Goal: Use online tool/utility: Utilize a website feature to perform a specific function

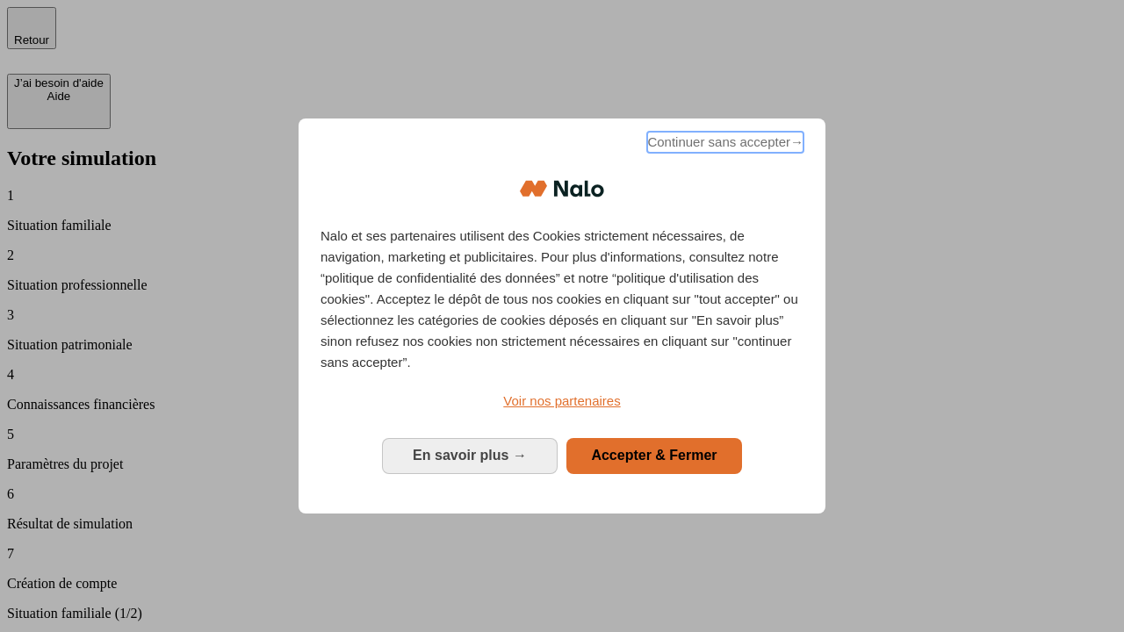
click at [724, 145] on span "Continuer sans accepter →" at bounding box center [725, 142] width 156 height 21
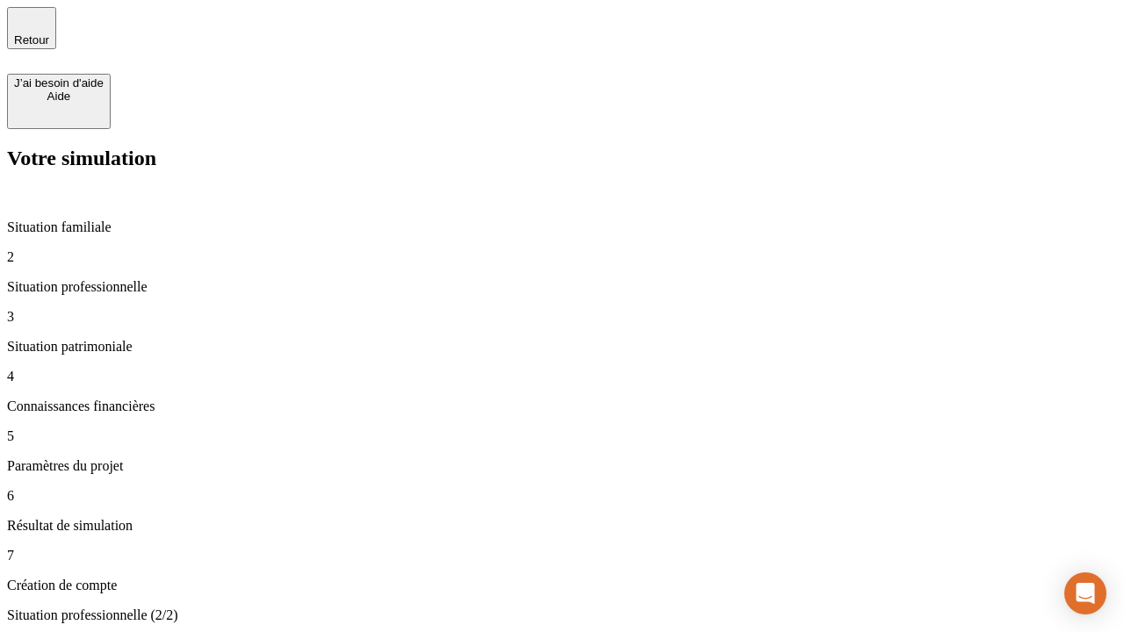
type input "30 000"
type input "40 000"
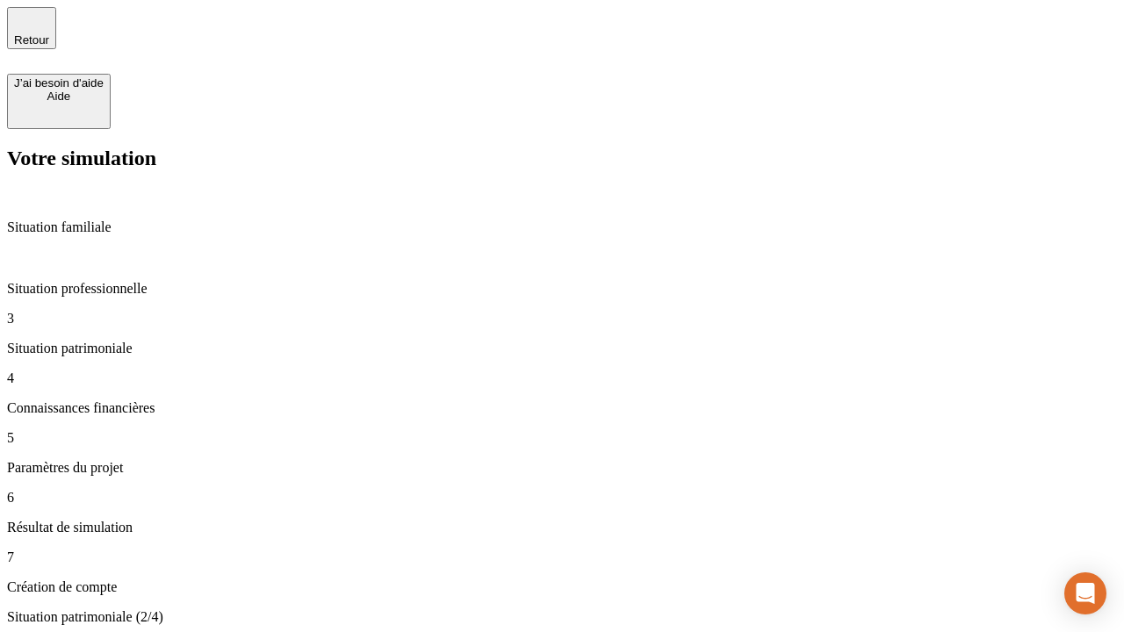
type input "1 100"
type input "20"
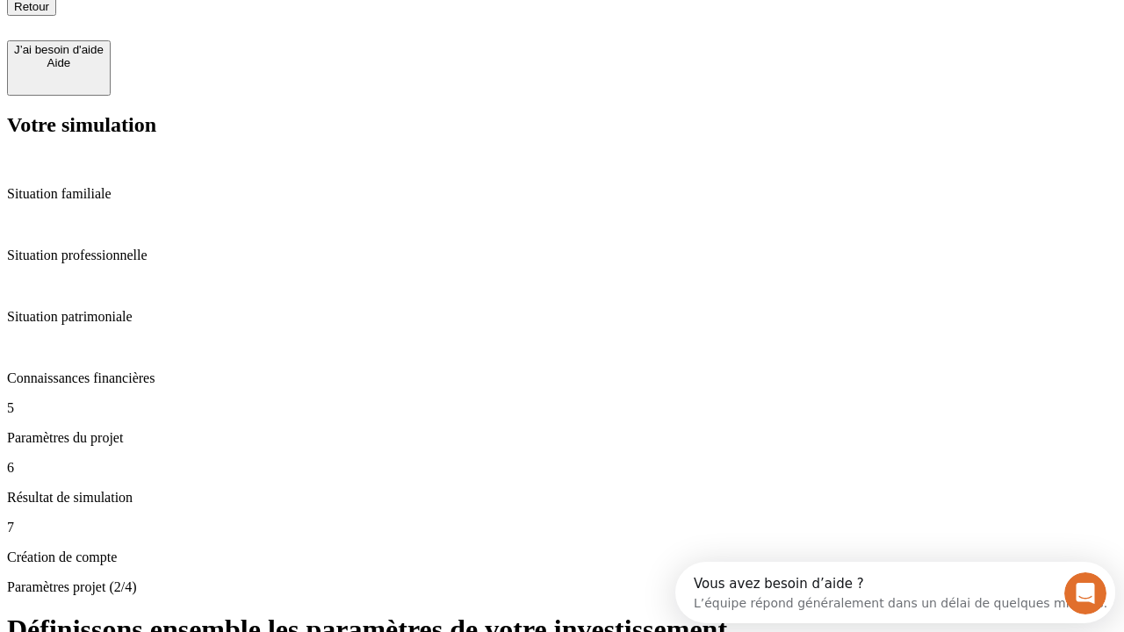
type input "40"
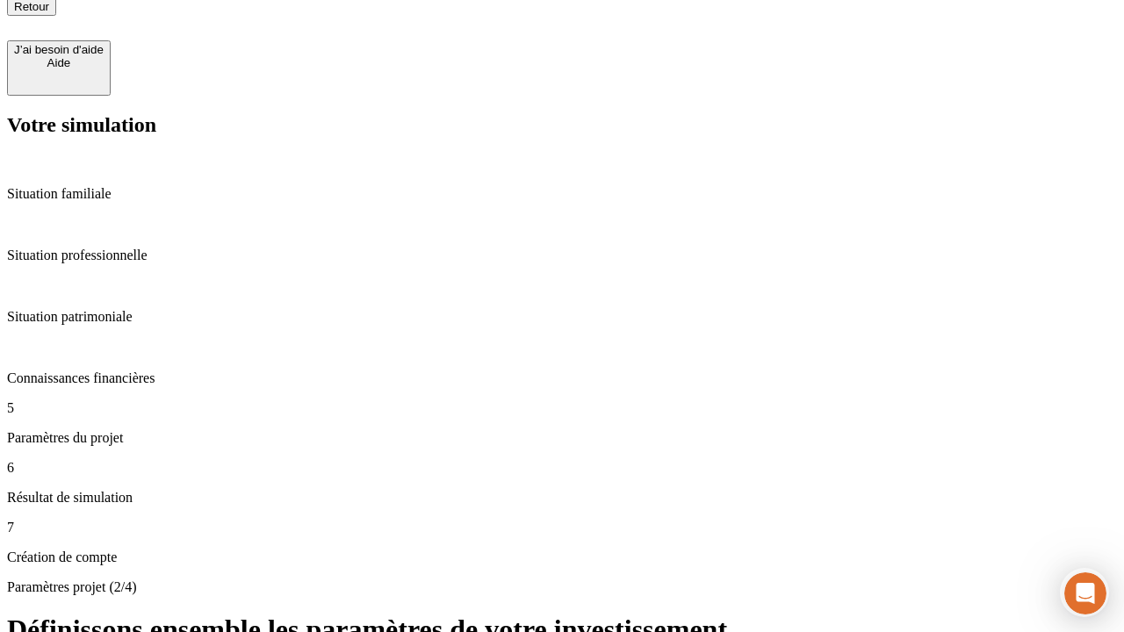
type input "50 000"
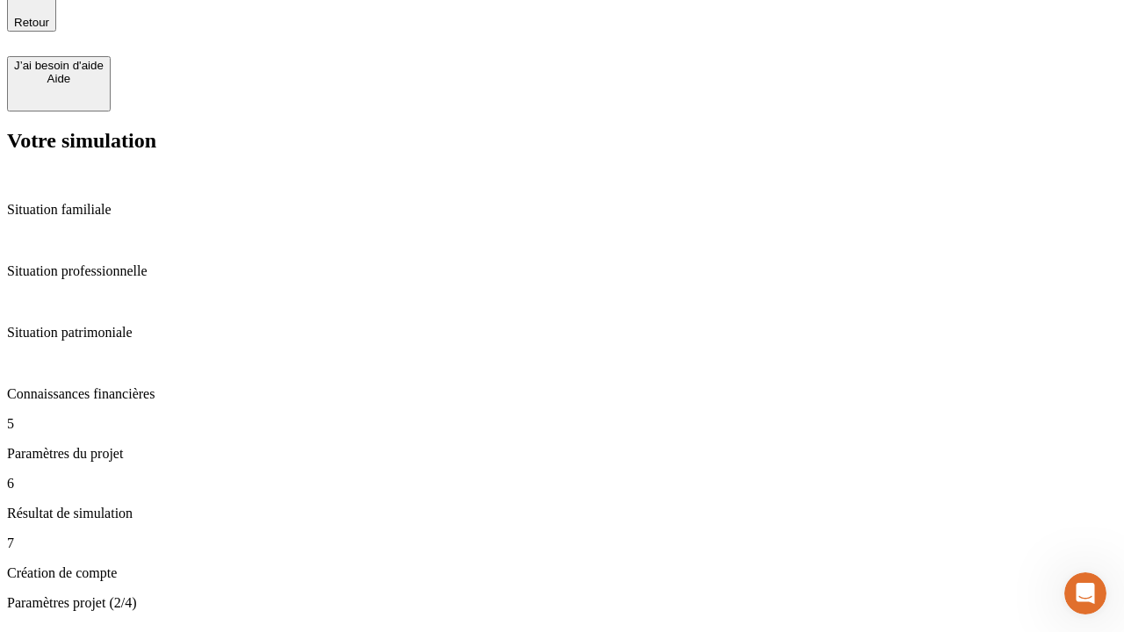
type input "640"
